Goal: Information Seeking & Learning: Check status

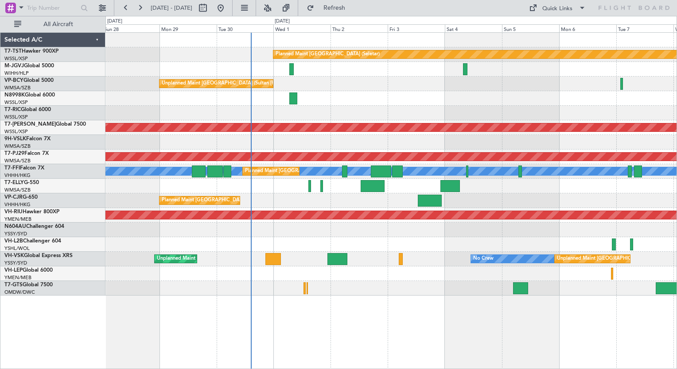
click at [332, 329] on div "Planned Maint [GEOGRAPHIC_DATA] (Seletar) Unplanned Maint [GEOGRAPHIC_DATA] (Su…" at bounding box center [390, 200] width 571 height 337
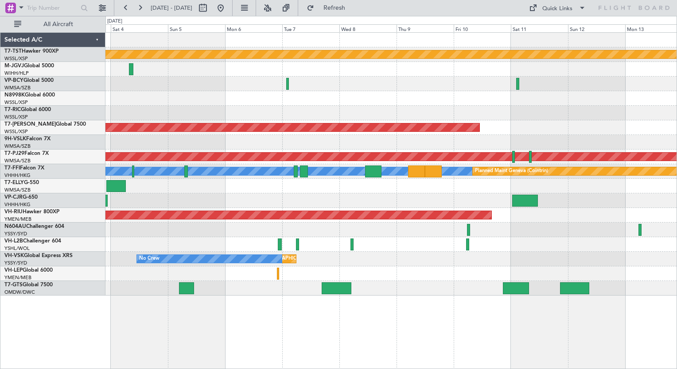
click at [170, 222] on div "Planned Maint [GEOGRAPHIC_DATA] (Seletar) Planned Maint [GEOGRAPHIC_DATA] (Sele…" at bounding box center [390, 164] width 571 height 263
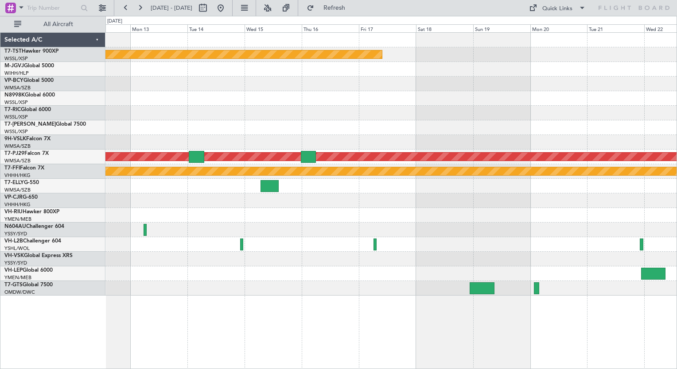
click at [295, 256] on div "Planned Maint [GEOGRAPHIC_DATA] (Seletar) Planned Maint [GEOGRAPHIC_DATA] (Sele…" at bounding box center [390, 164] width 571 height 263
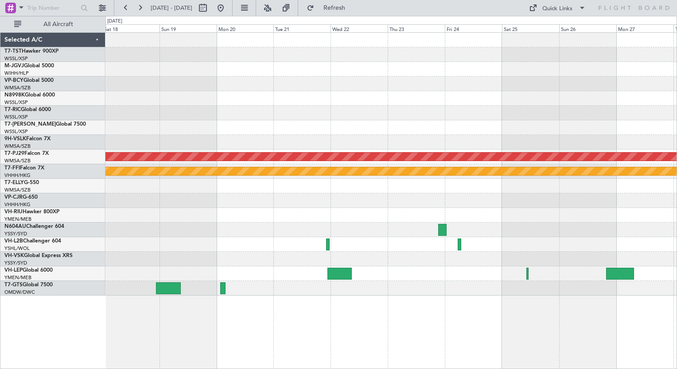
click at [299, 210] on div "Planned Maint [GEOGRAPHIC_DATA] (Seletar) Planned Maint [GEOGRAPHIC_DATA] (Sult…" at bounding box center [390, 164] width 571 height 263
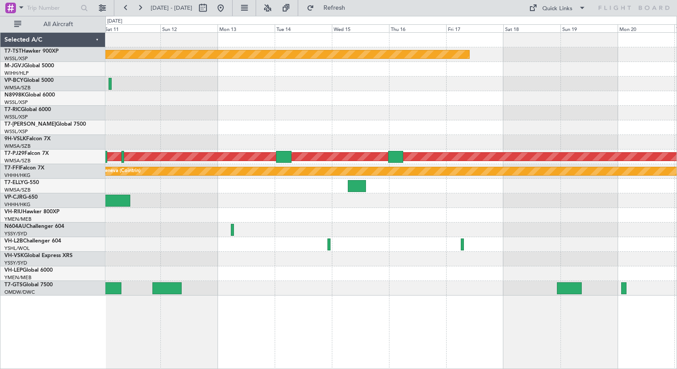
click at [676, 349] on html "[DATE] - [DATE] Refresh Quick Links All Aircraft Planned Maint [GEOGRAPHIC_DATA…" at bounding box center [338, 184] width 677 height 369
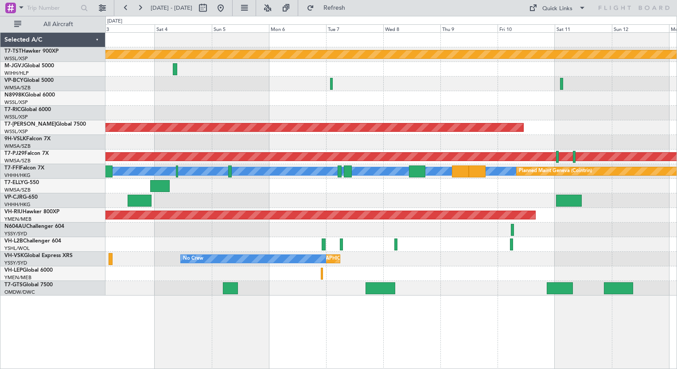
click at [598, 271] on div "Planned Maint [GEOGRAPHIC_DATA] (Seletar) Unplanned Maint [GEOGRAPHIC_DATA] (Su…" at bounding box center [390, 164] width 571 height 263
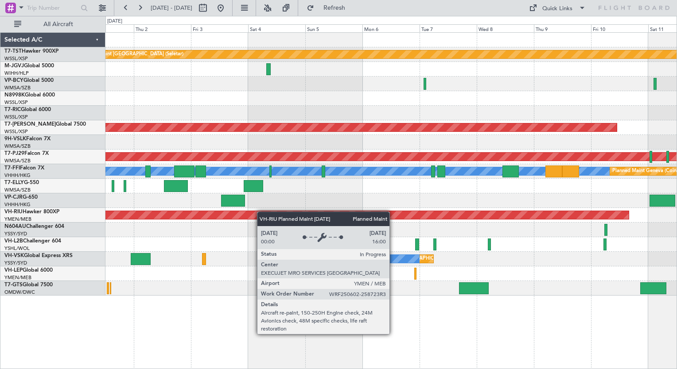
click at [267, 213] on div "Planned Maint [GEOGRAPHIC_DATA] (Seletar) Unplanned Maint [GEOGRAPHIC_DATA] (Su…" at bounding box center [390, 164] width 571 height 263
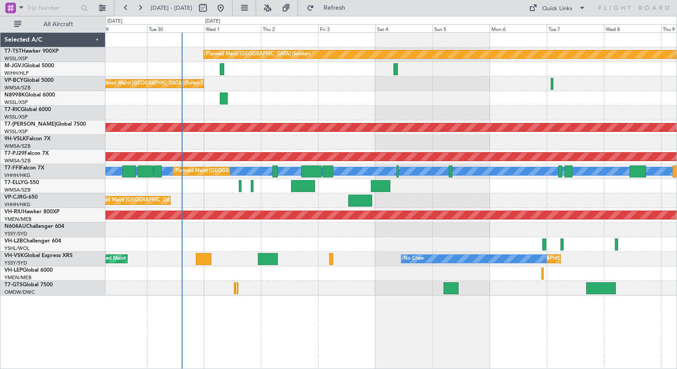
click at [314, 235] on div at bounding box center [390, 230] width 571 height 15
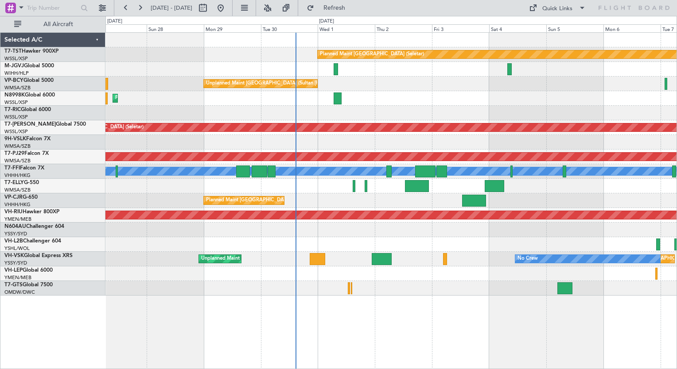
click at [405, 244] on div "Planned Maint [GEOGRAPHIC_DATA] (Seletar) Planned Maint [GEOGRAPHIC_DATA] (Sele…" at bounding box center [390, 164] width 571 height 263
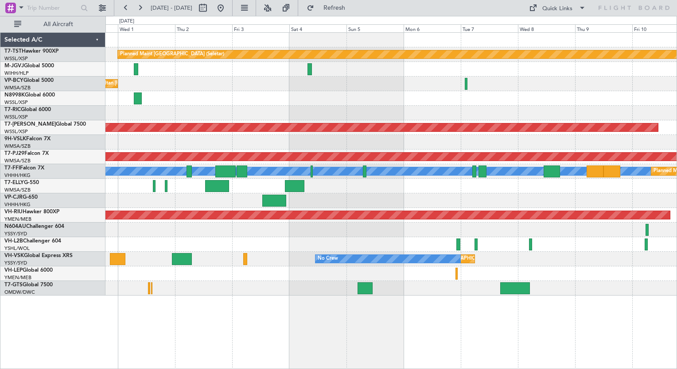
click at [229, 221] on div "Planned Maint [GEOGRAPHIC_DATA] (Seletar) Unplanned Maint [GEOGRAPHIC_DATA] (Su…" at bounding box center [390, 164] width 571 height 263
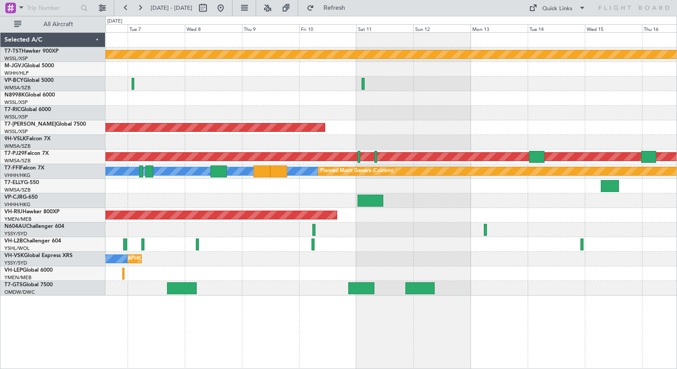
click at [159, 307] on div "Planned Maint [GEOGRAPHIC_DATA] (Seletar) Planned Maint [GEOGRAPHIC_DATA] (Sele…" at bounding box center [390, 200] width 571 height 337
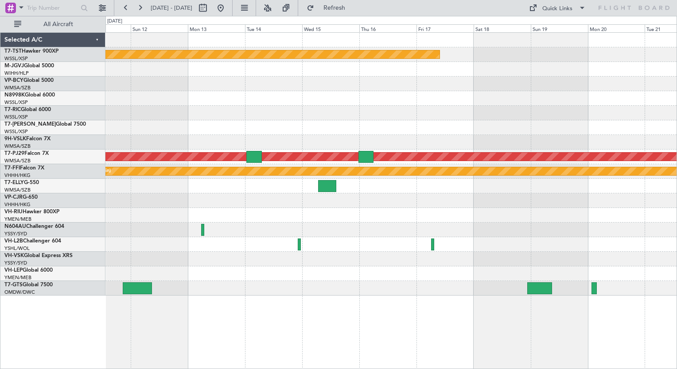
click at [279, 313] on div "Planned Maint [GEOGRAPHIC_DATA] (Seletar) Planned Maint [GEOGRAPHIC_DATA] (Sele…" at bounding box center [390, 200] width 571 height 337
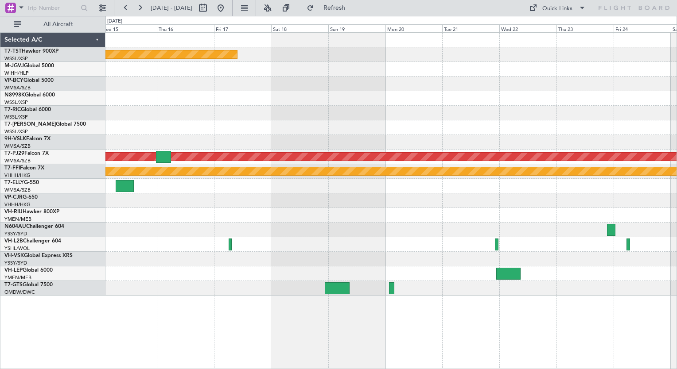
click at [358, 247] on div at bounding box center [390, 244] width 571 height 15
